Goal: Information Seeking & Learning: Learn about a topic

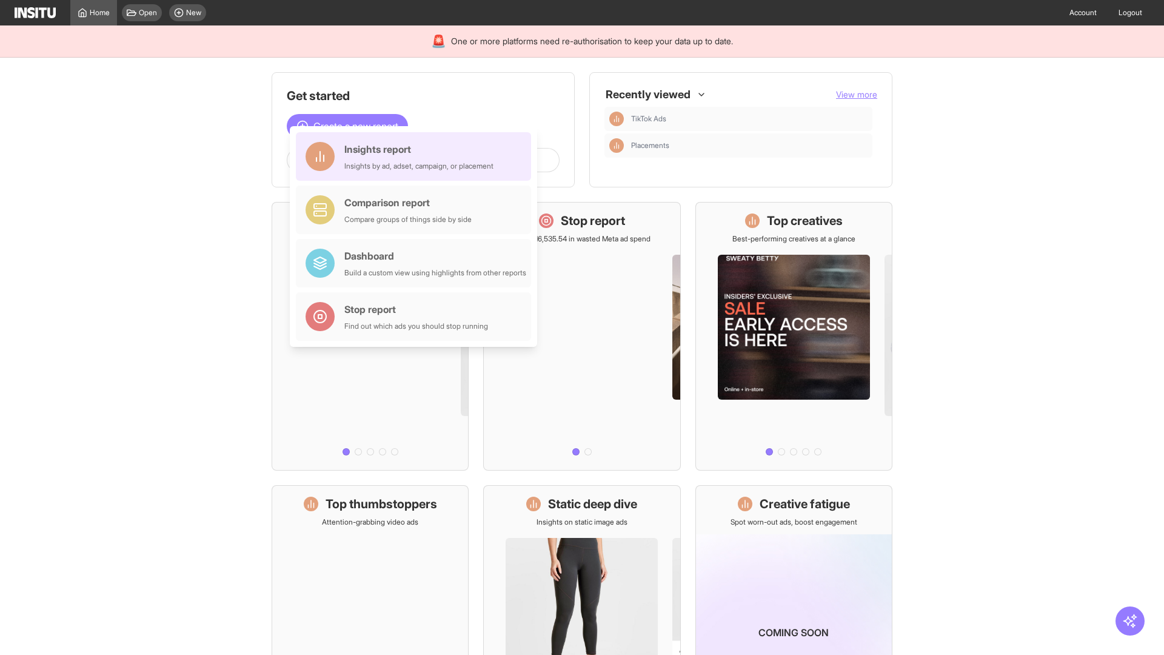
click at [416, 156] on div "Insights report Insights by ad, adset, campaign, or placement" at bounding box center [418, 156] width 149 height 29
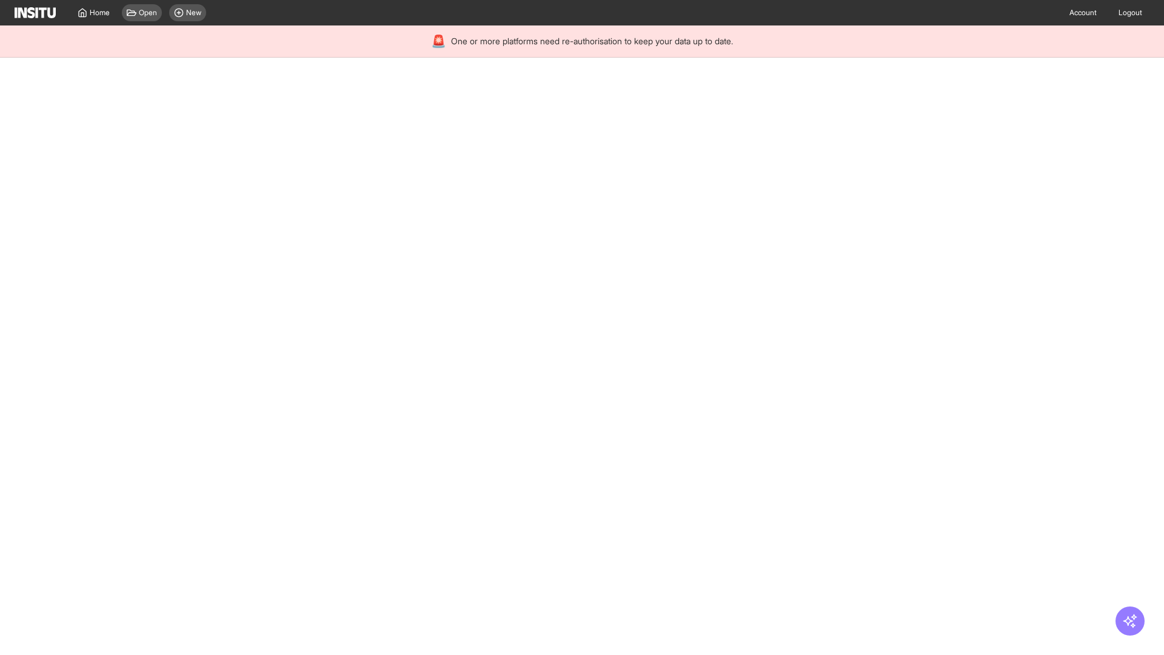
select select "**"
